Goal: Navigation & Orientation: Find specific page/section

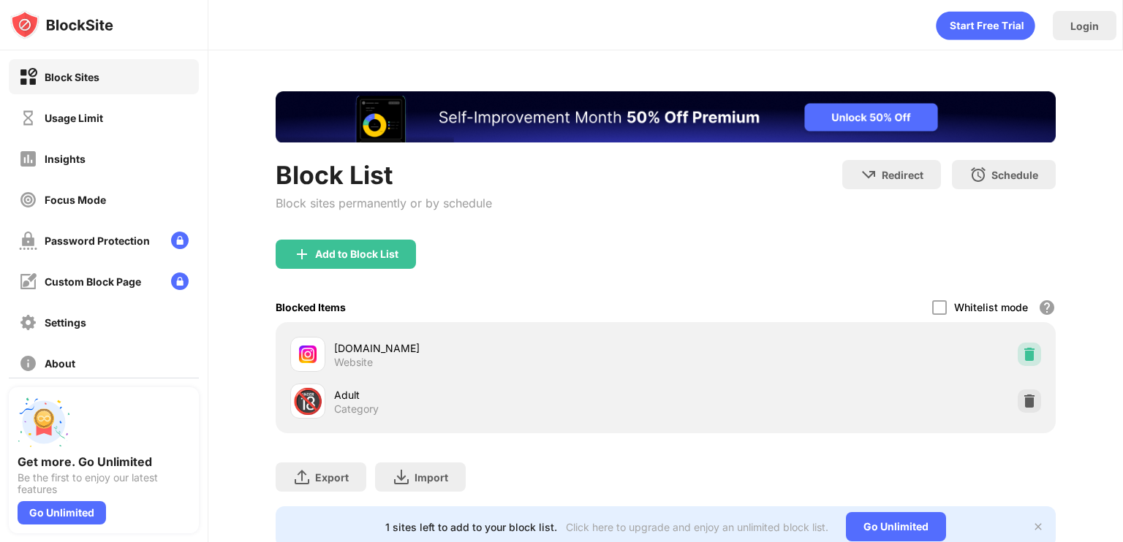
click at [1022, 354] on img at bounding box center [1029, 354] width 15 height 15
